Goal: Check status

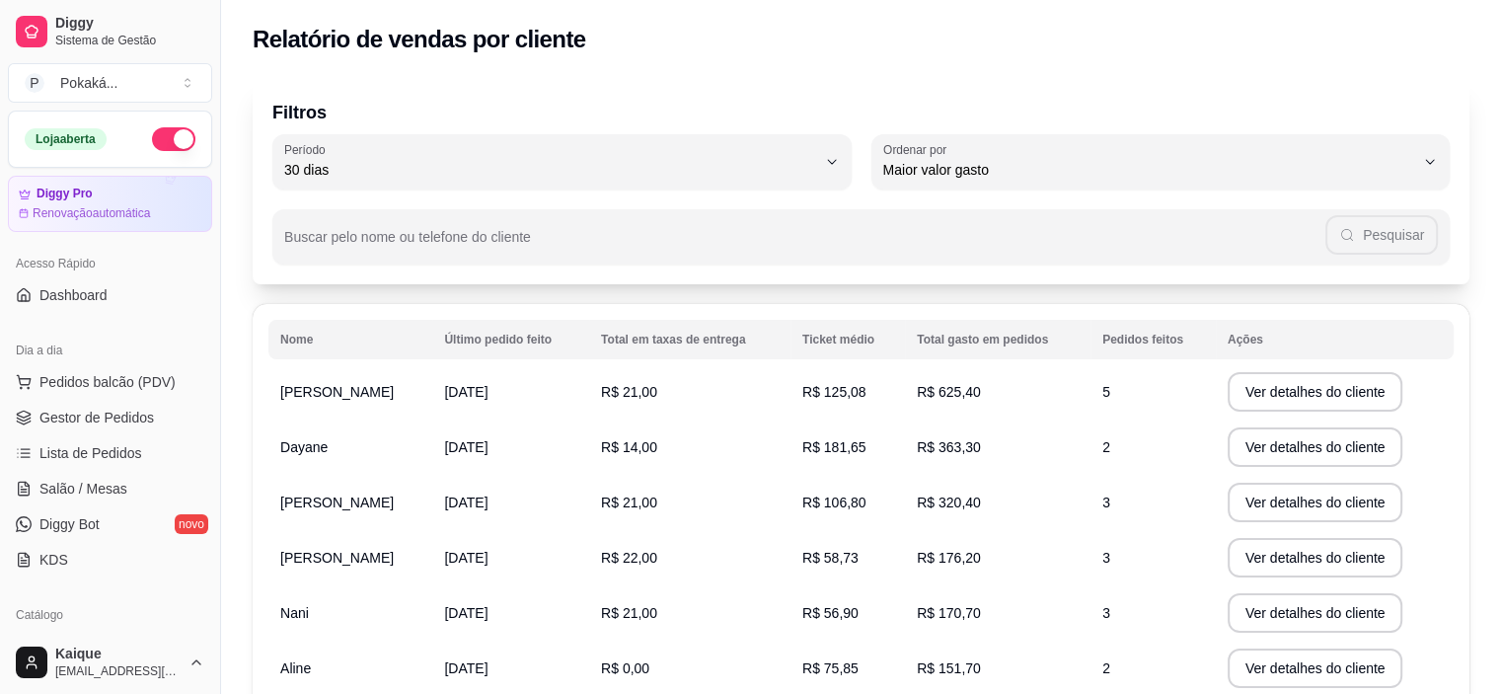
scroll to position [429, 0]
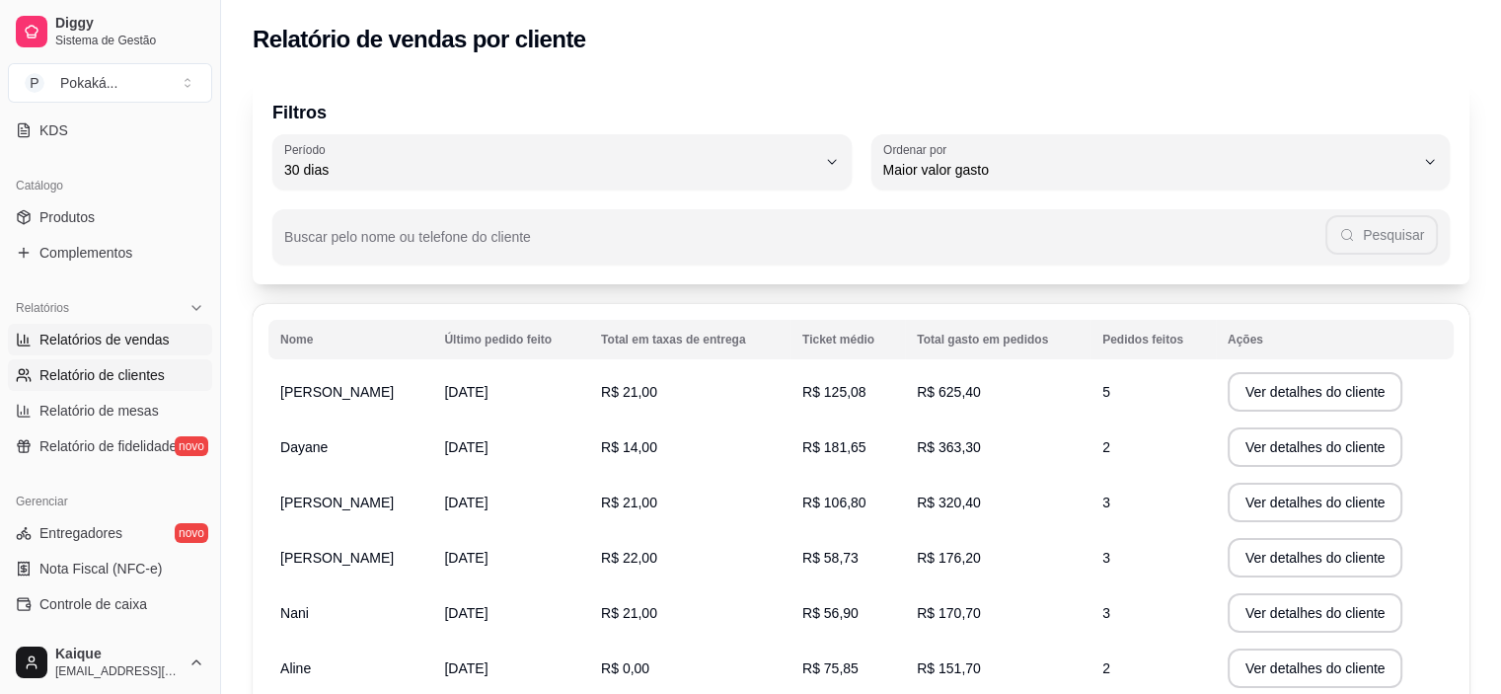
select select "ALL"
select select "0"
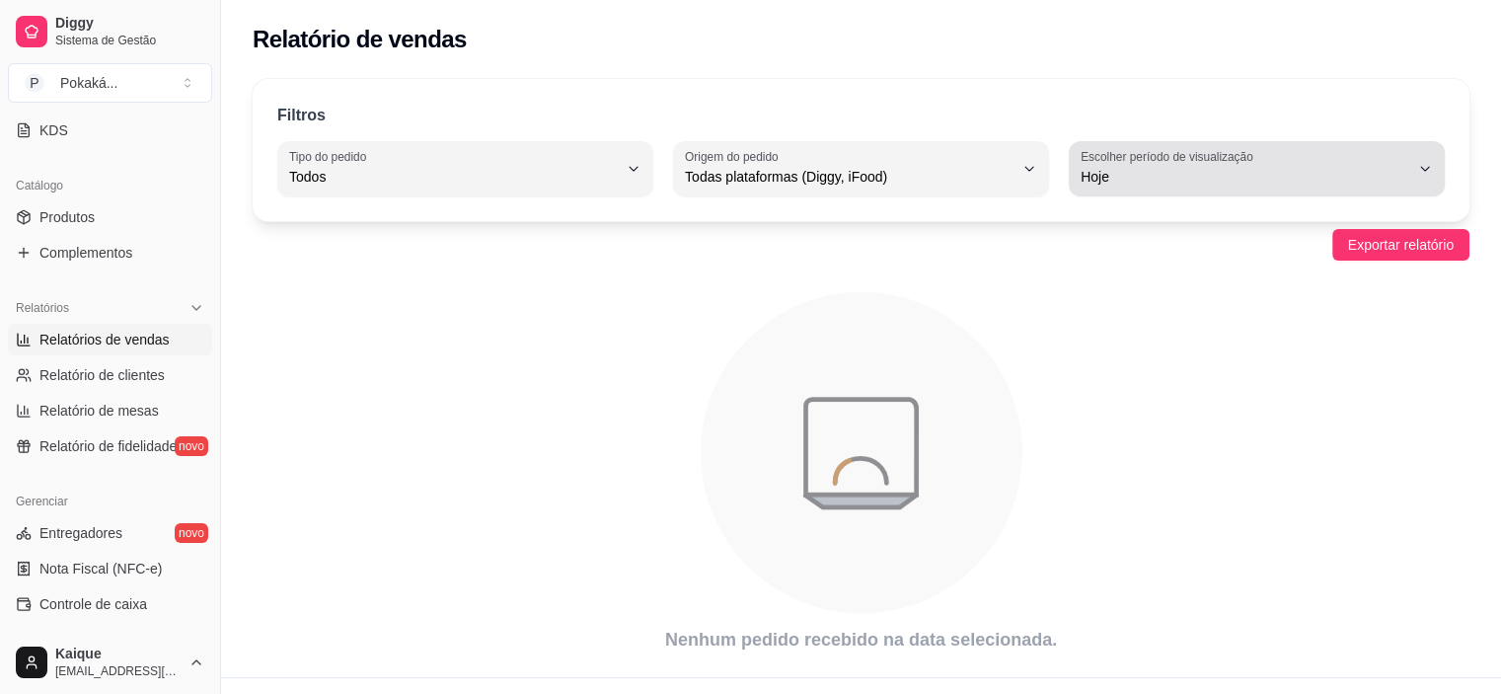
click at [1161, 159] on label "Escolher período de visualização" at bounding box center [1169, 156] width 179 height 17
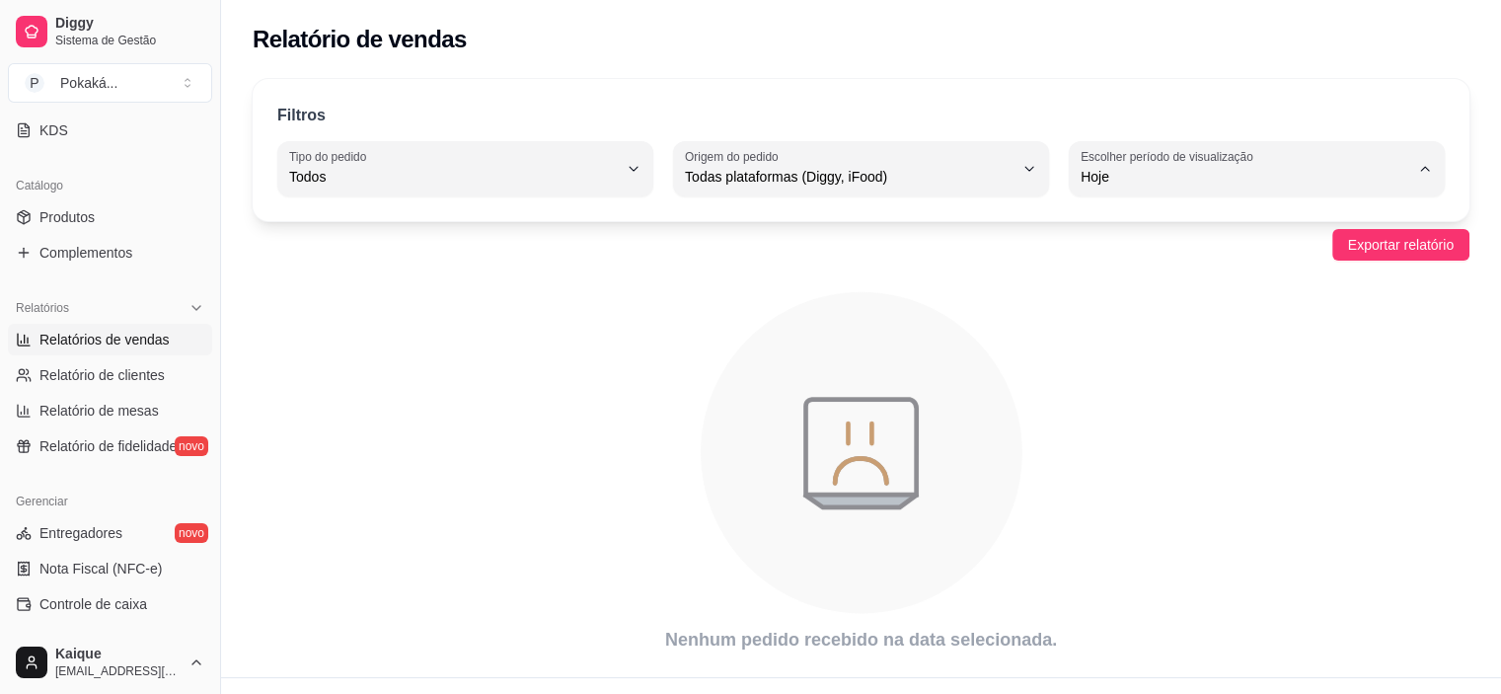
click at [1123, 424] on span "Customizado" at bounding box center [1247, 416] width 312 height 19
type input "-1"
select select "-1"
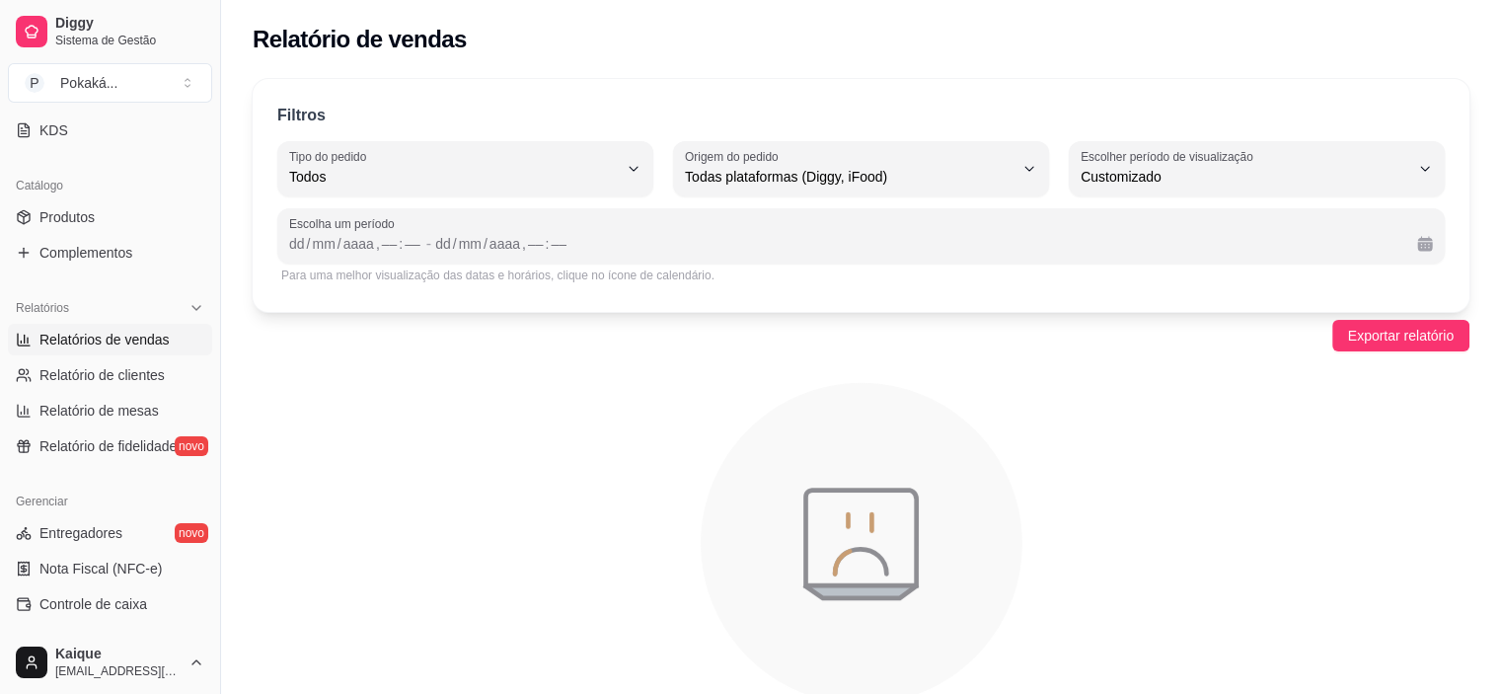
scroll to position [19, 0]
click at [292, 246] on div "dd" at bounding box center [297, 244] width 20 height 20
